Goal: Task Accomplishment & Management: Complete application form

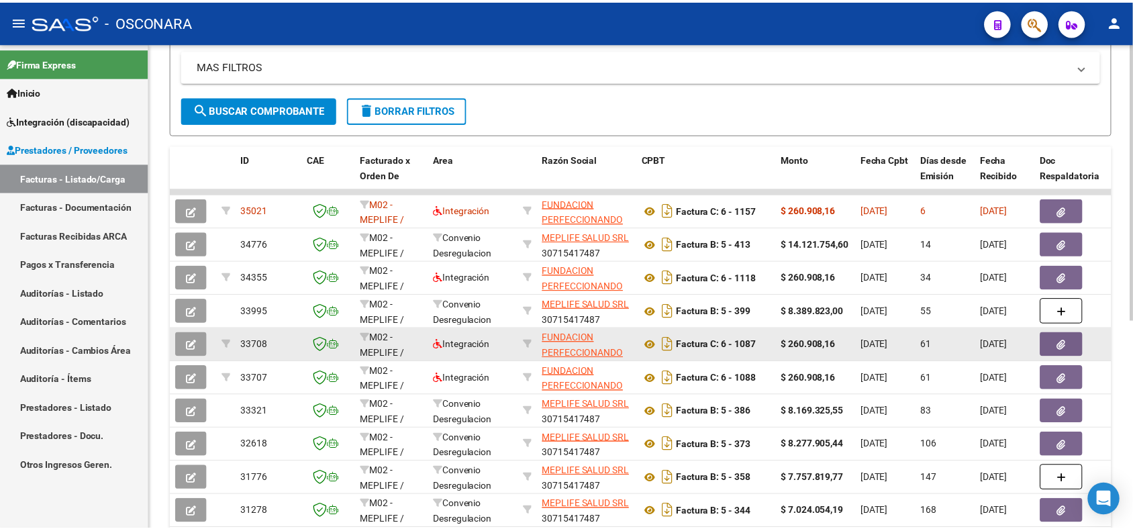
scroll to position [252, 0]
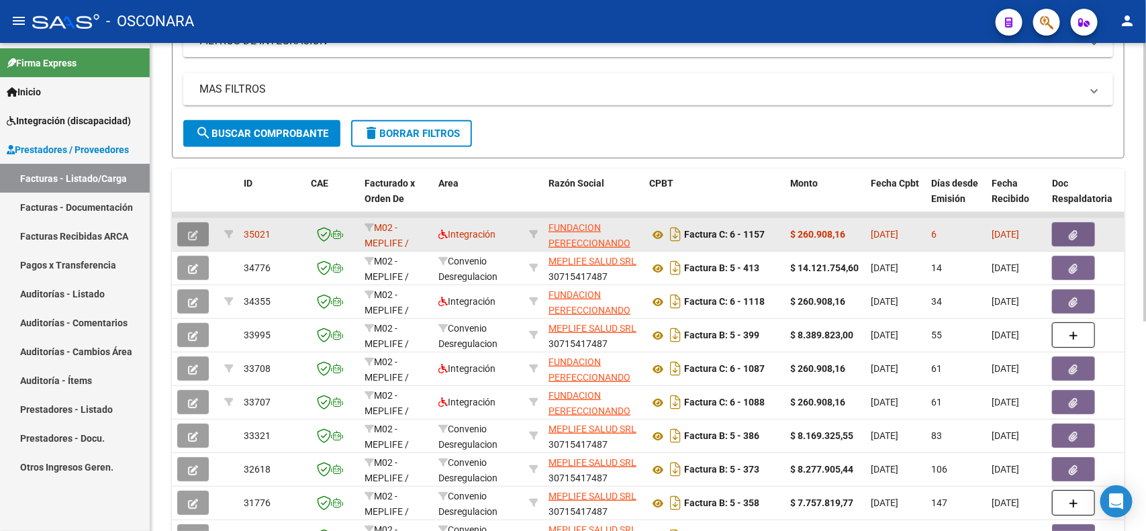
click at [190, 233] on icon "button" at bounding box center [193, 235] width 10 height 10
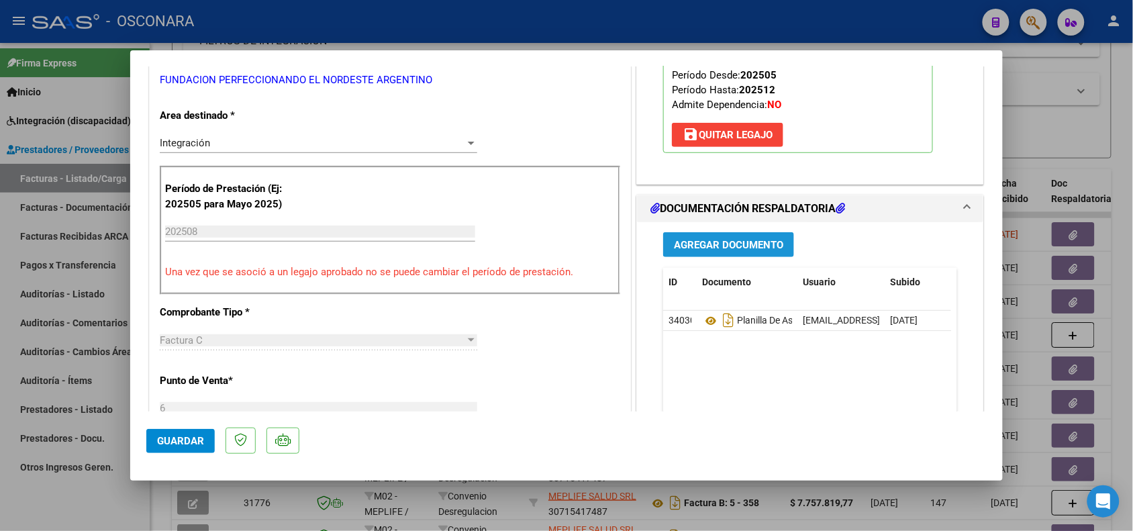
click at [751, 240] on span "Agregar Documento" at bounding box center [728, 245] width 109 height 12
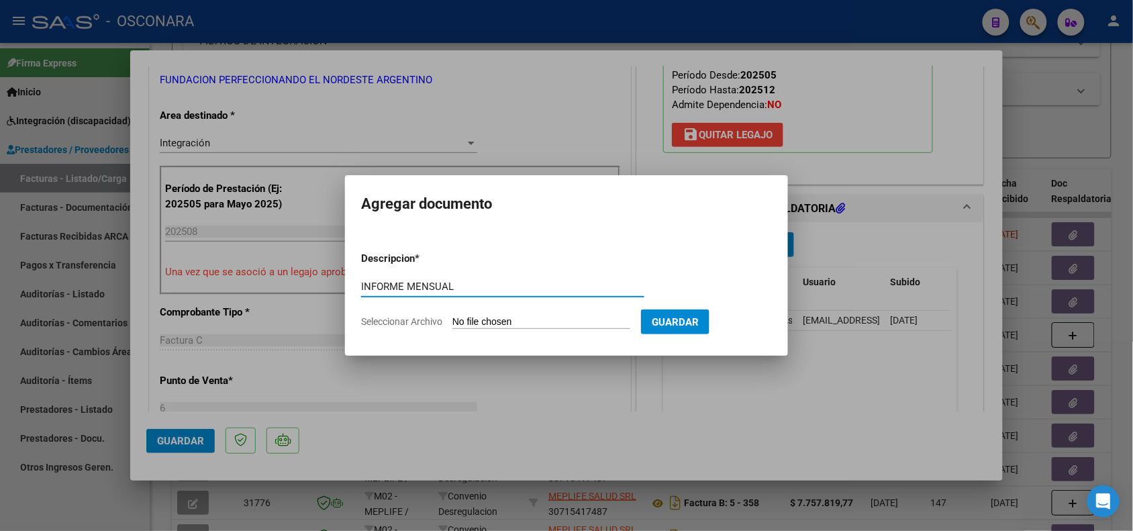
type input "INFORME MENSUAL"
click at [683, 319] on span "Guardar" at bounding box center [675, 322] width 47 height 12
click at [699, 319] on span "Guardar" at bounding box center [675, 322] width 47 height 12
click at [548, 322] on input "Seleccionar Archivo" at bounding box center [541, 322] width 178 height 13
type input "C:\fakepath\Informe SANUTO [DATE].pdf"
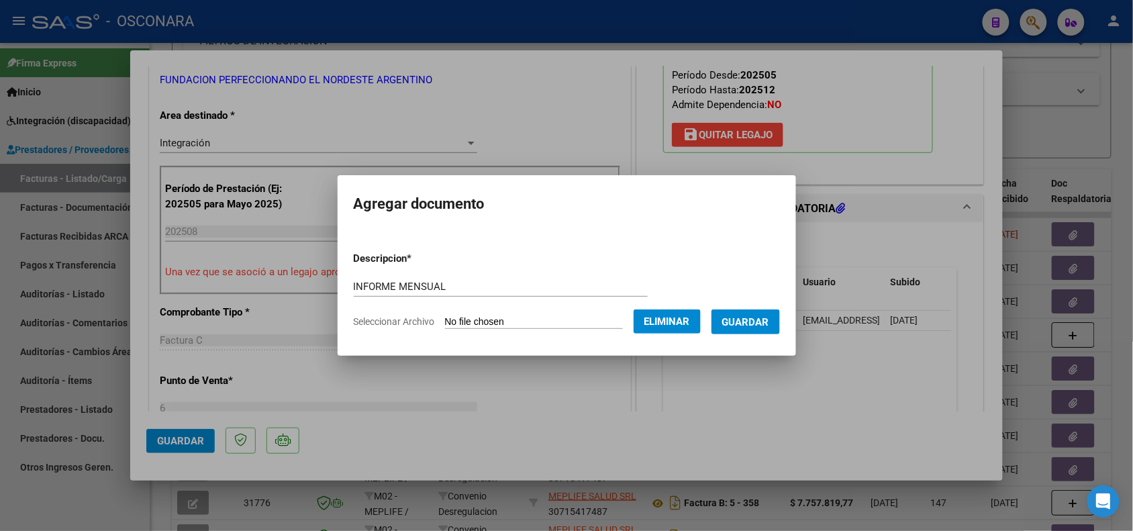
click at [756, 314] on button "Guardar" at bounding box center [746, 321] width 68 height 25
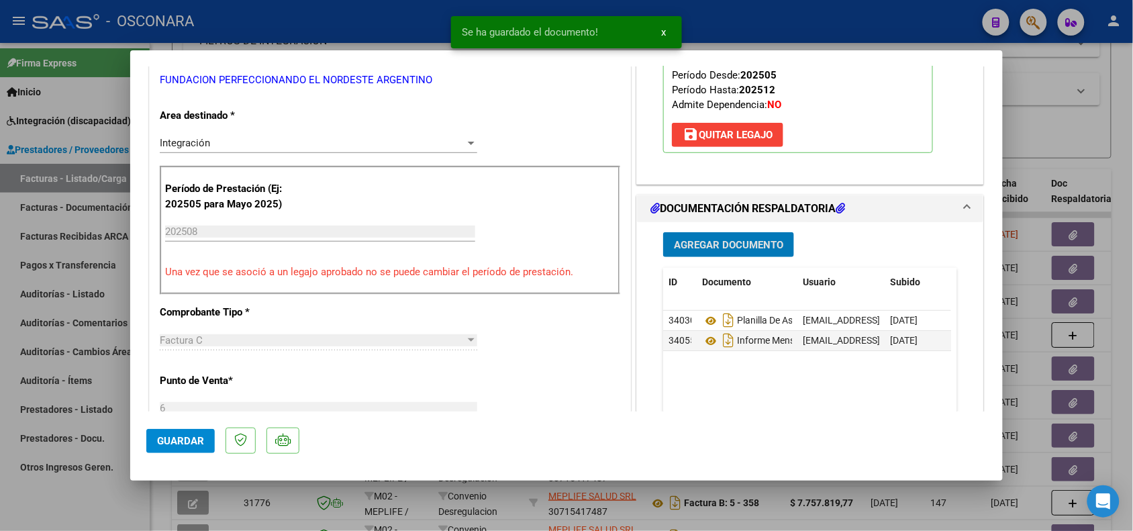
click at [165, 433] on button "Guardar" at bounding box center [180, 441] width 68 height 24
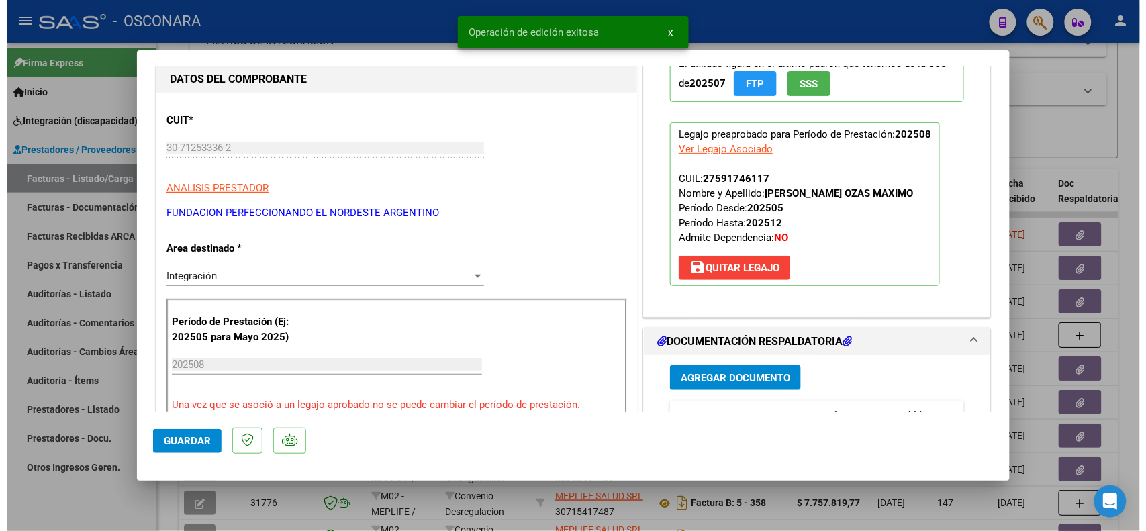
scroll to position [0, 0]
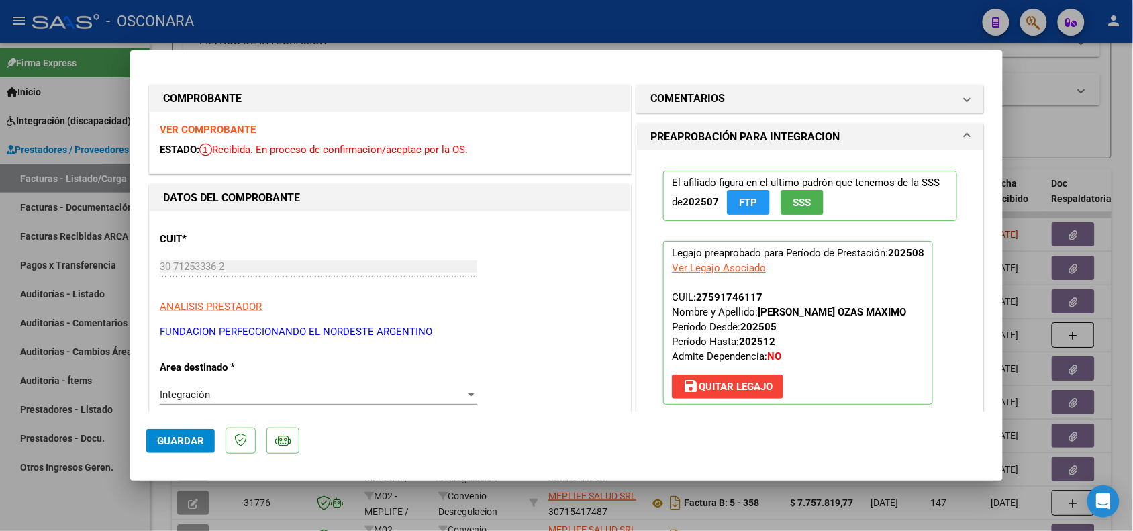
click at [175, 438] on span "Guardar" at bounding box center [180, 441] width 47 height 12
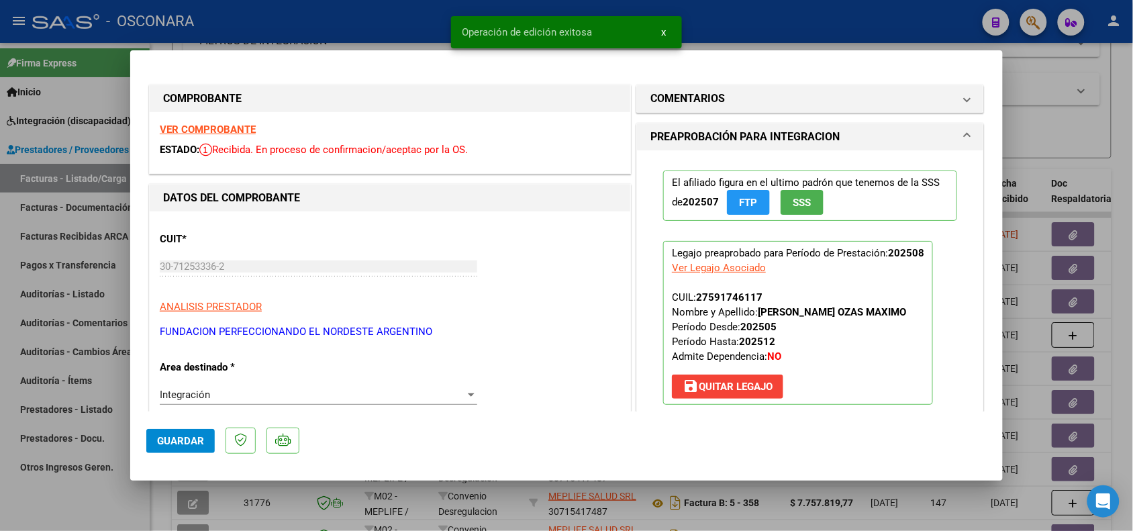
click at [1032, 65] on div at bounding box center [566, 265] width 1133 height 531
type input "$ 0,00"
